Goal: Navigation & Orientation: Find specific page/section

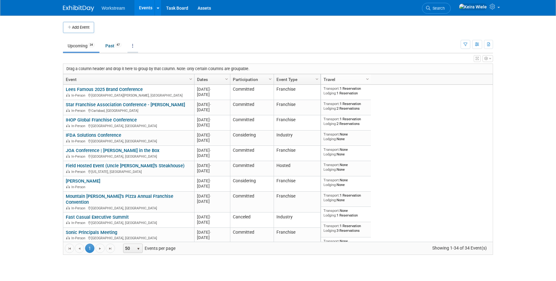
click at [133, 45] on icon at bounding box center [132, 46] width 1 height 4
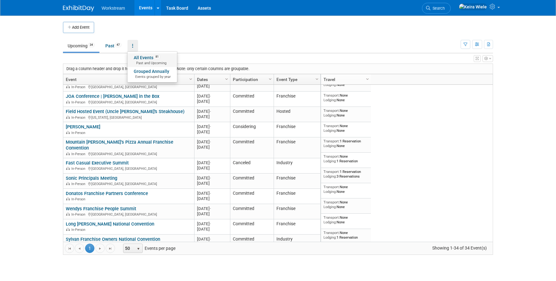
click at [153, 58] on link "All Events 81 Past and Upcoming" at bounding box center [152, 60] width 50 height 14
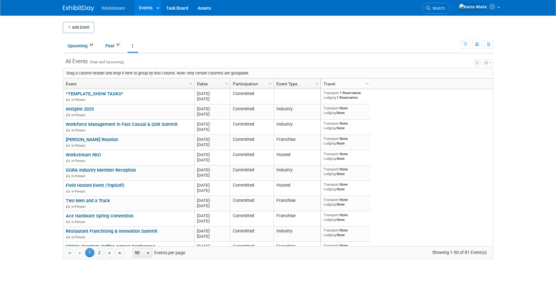
click at [146, 252] on span "select" at bounding box center [147, 253] width 5 height 5
click at [147, 248] on span "select" at bounding box center [148, 252] width 8 height 9
click at [147, 242] on li "100" at bounding box center [143, 242] width 18 height 8
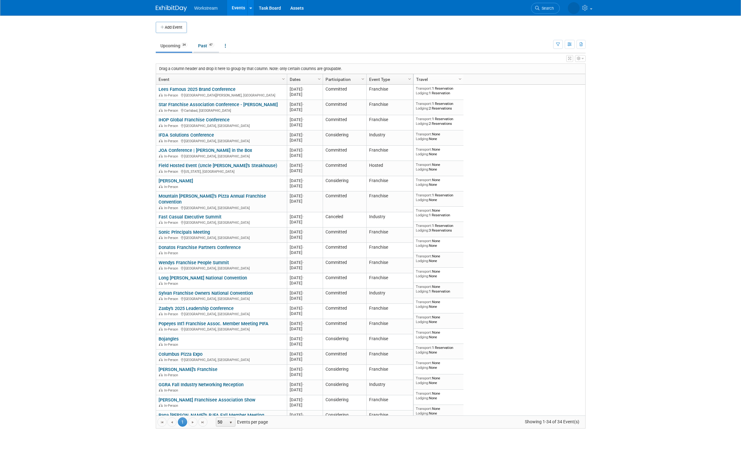
click at [209, 45] on link "Past 47" at bounding box center [206, 46] width 26 height 12
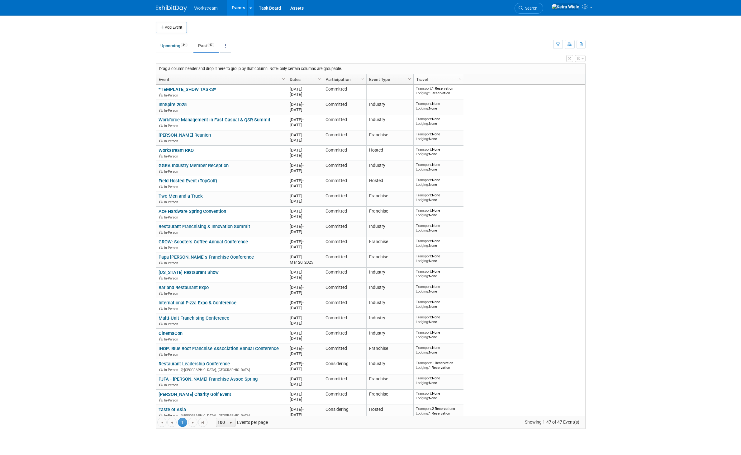
click at [230, 47] on link at bounding box center [225, 46] width 11 height 12
click at [235, 55] on link "All Events 81 Past and Upcoming" at bounding box center [245, 60] width 50 height 14
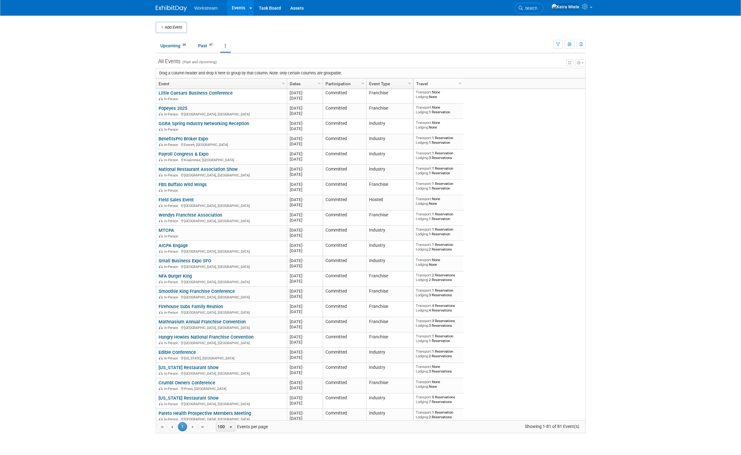
scroll to position [222, 0]
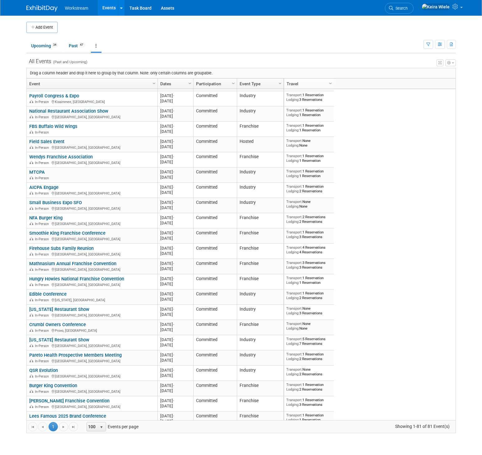
click at [428, 164] on div "Transport: 1 Reservation Lodging: 1 Reservation 2024 M-2024-12 December 2024 Ne…" at bounding box center [370, 254] width 172 height 331
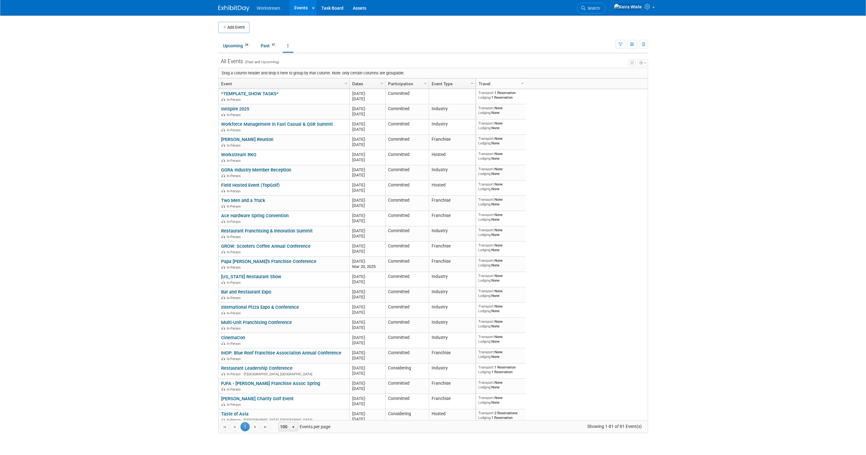
scroll to position [905, 0]
